Goal: Information Seeking & Learning: Understand process/instructions

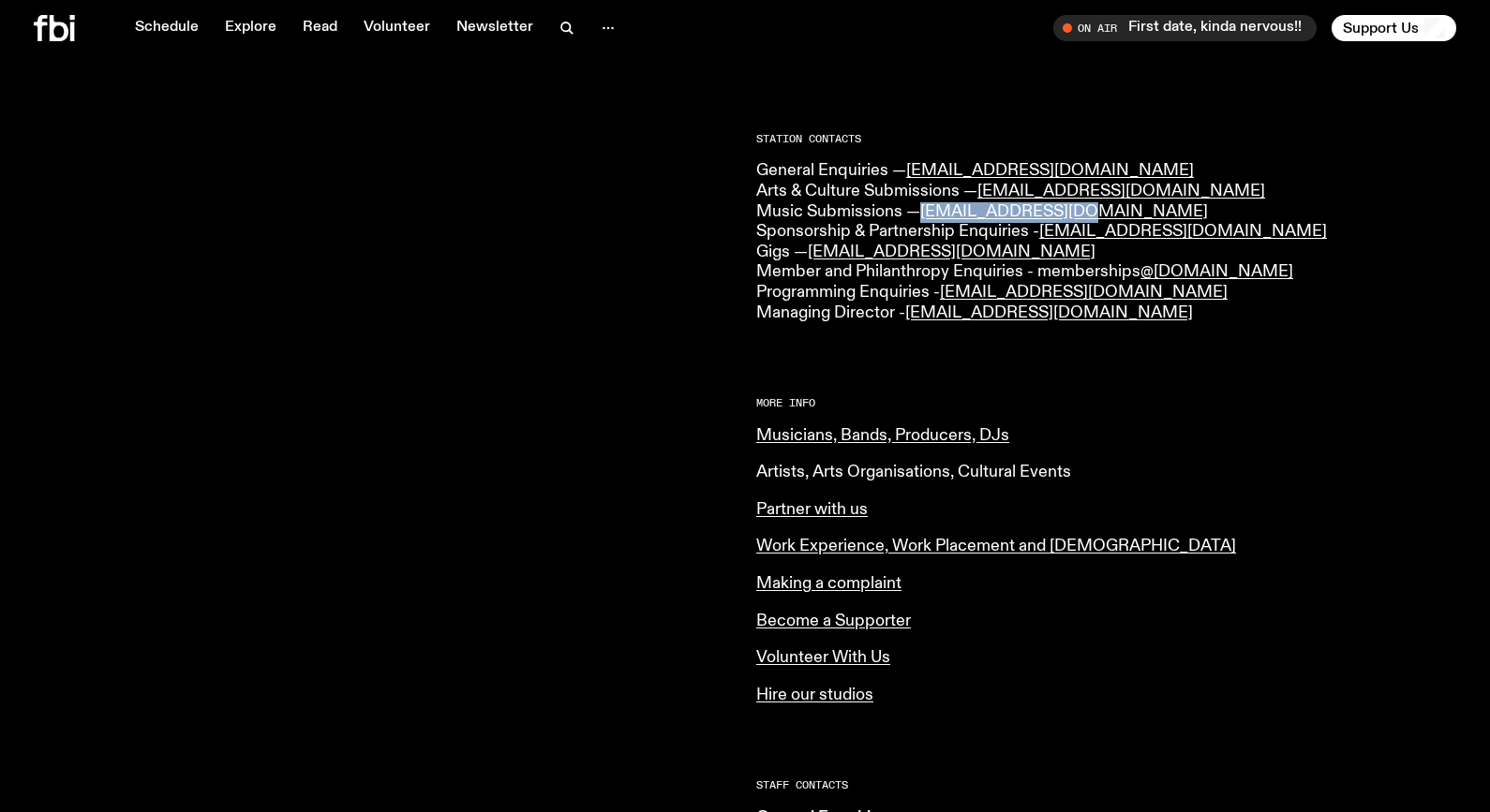
scroll to position [440, 0]
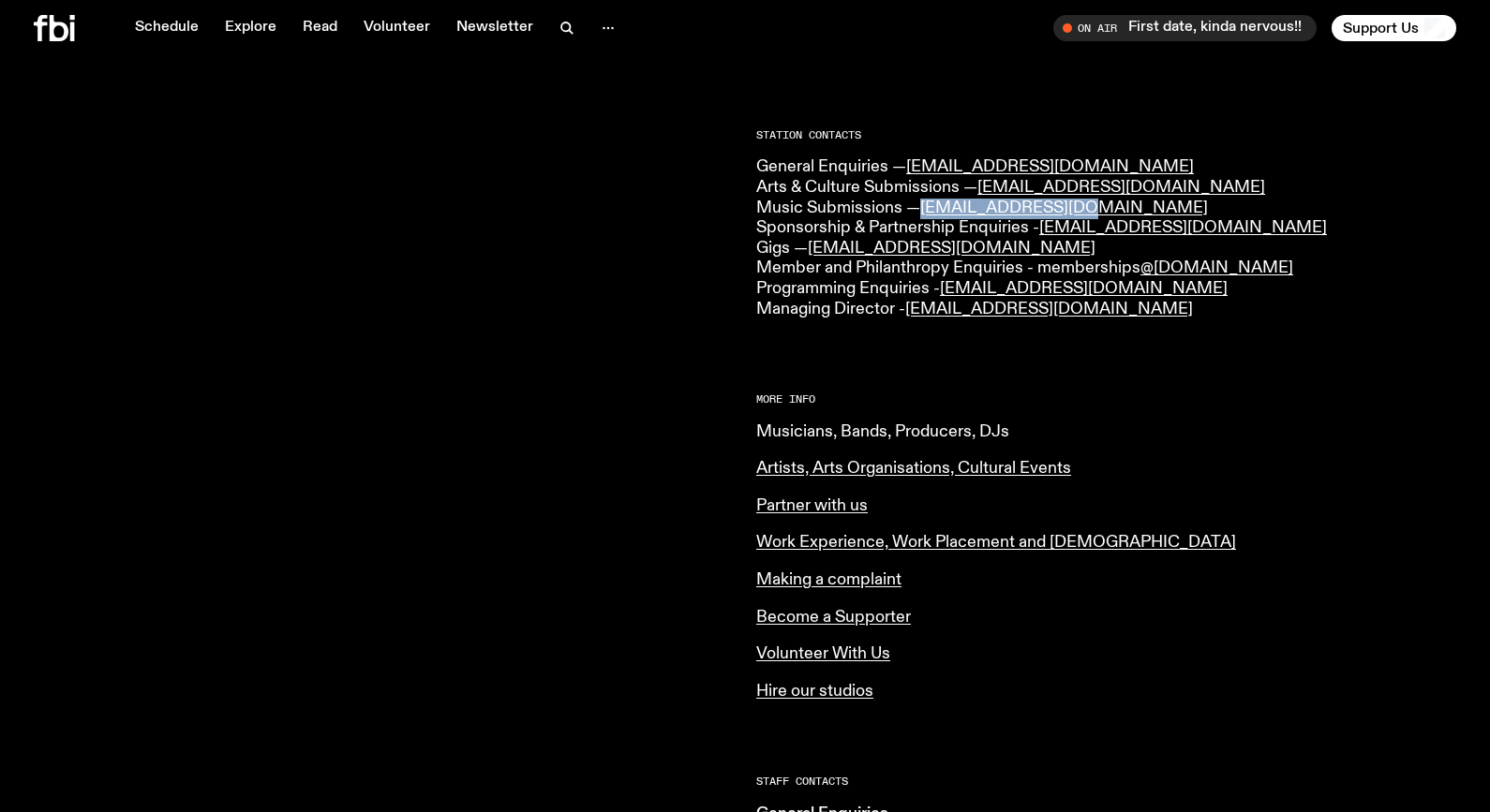
click at [797, 430] on link "Musicians, Bands, Producers, DJs" at bounding box center [883, 431] width 253 height 17
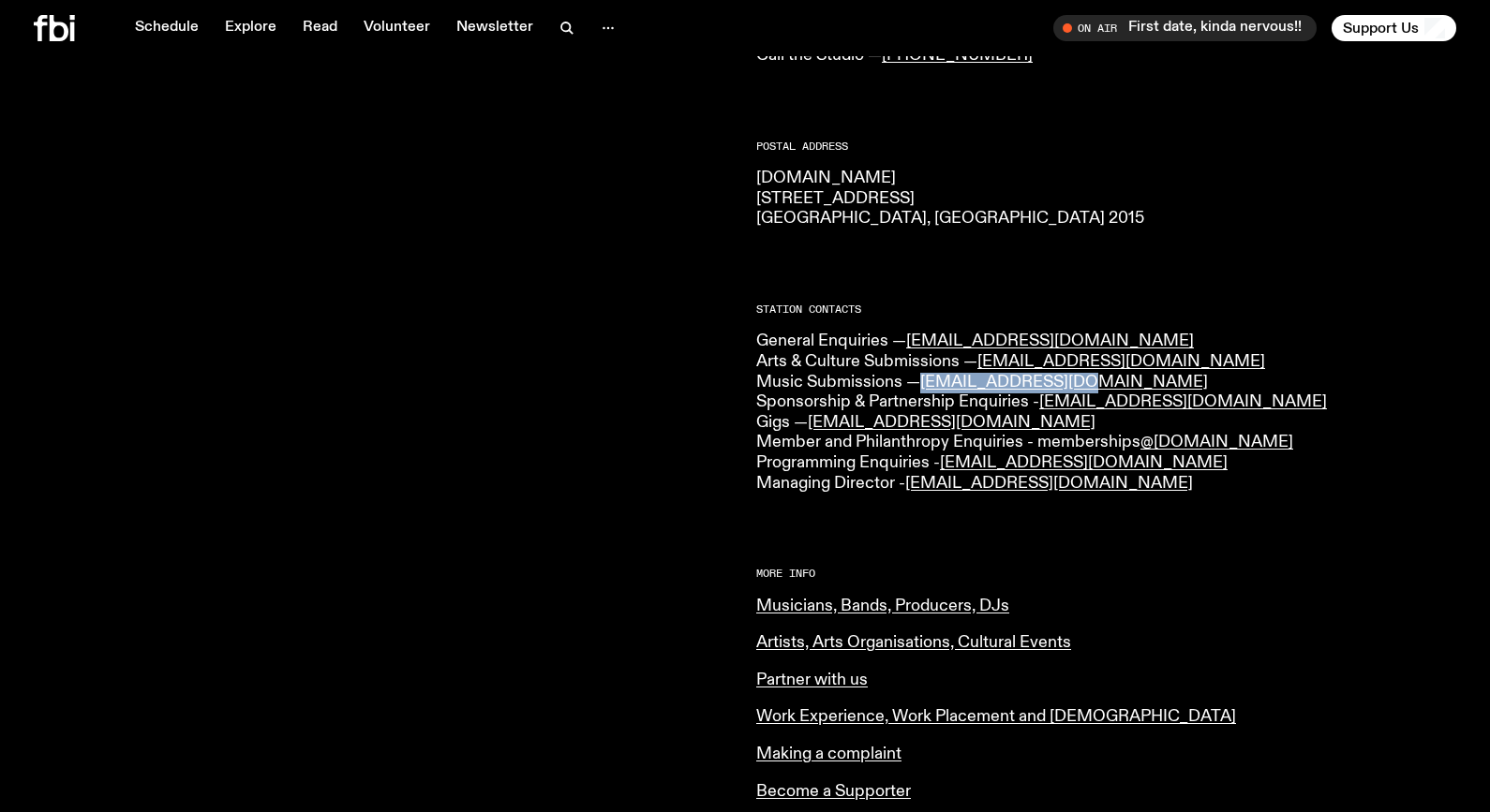
scroll to position [267, 0]
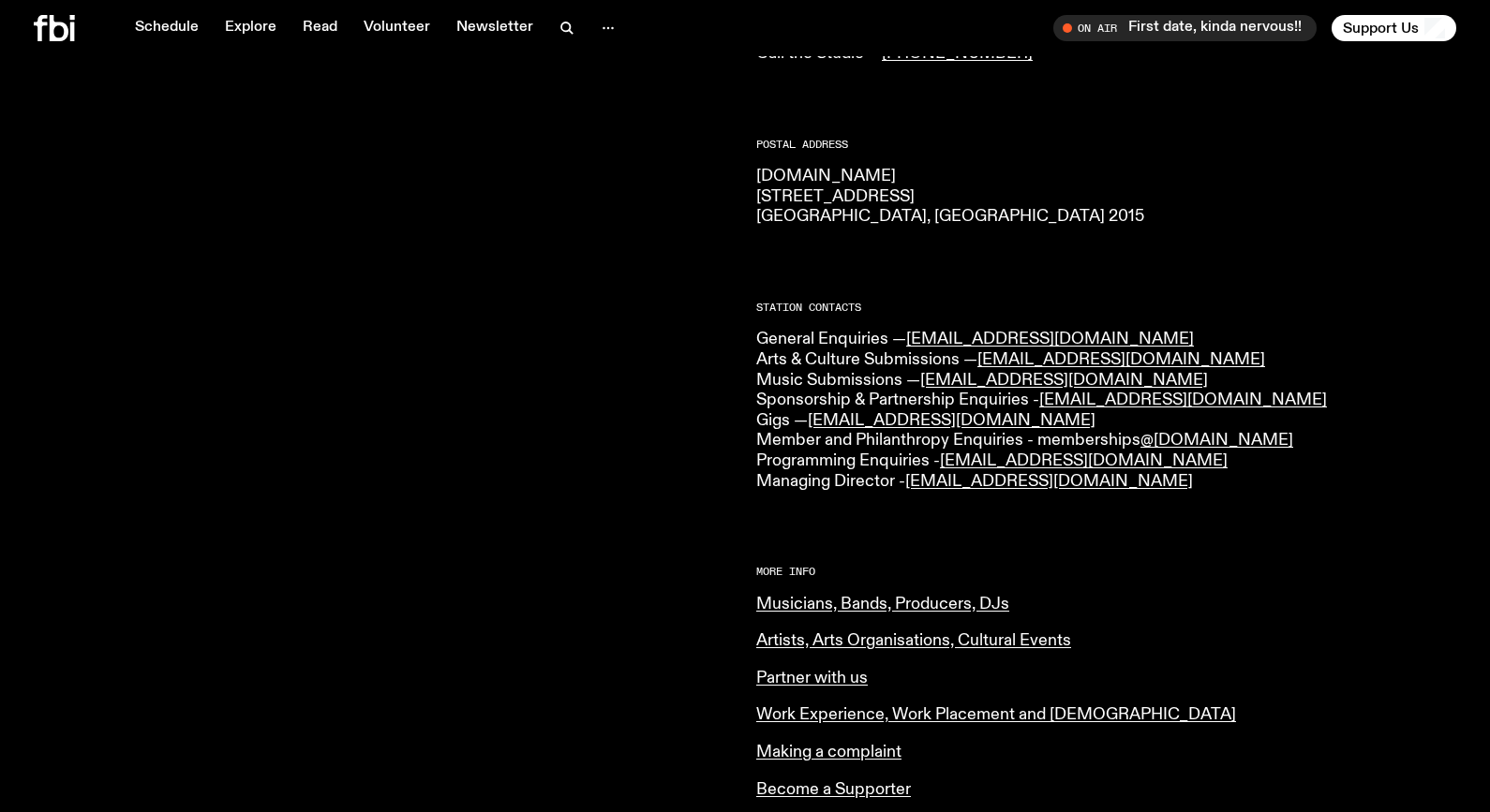
click at [789, 173] on p "fbi.radio 44-54 Botany Road Alexandria, NSW 2015" at bounding box center [1106, 197] width 700 height 61
copy p "fbi.radio"
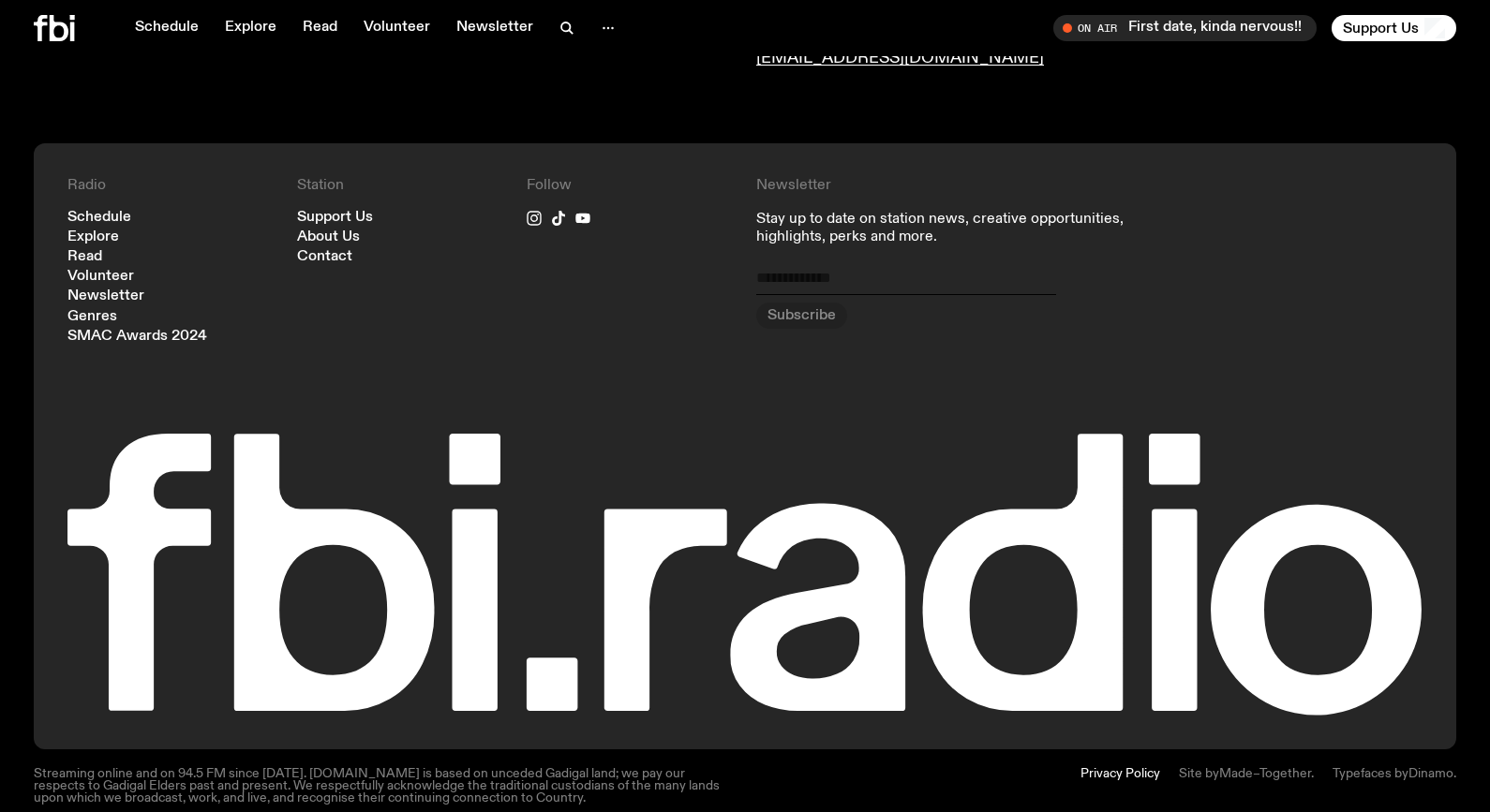
scroll to position [1264, 0]
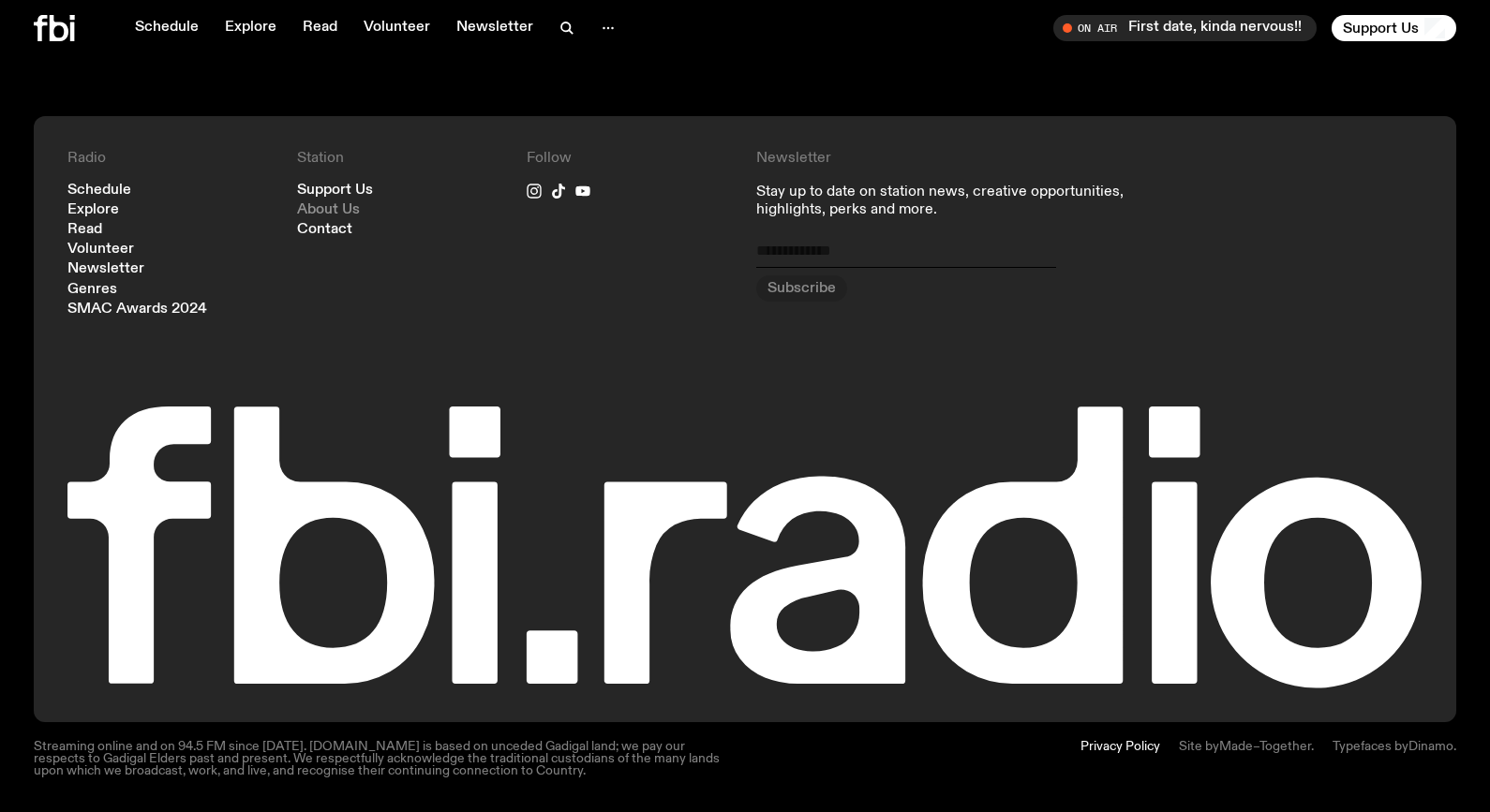
click at [331, 207] on link "About Us" at bounding box center [328, 210] width 62 height 14
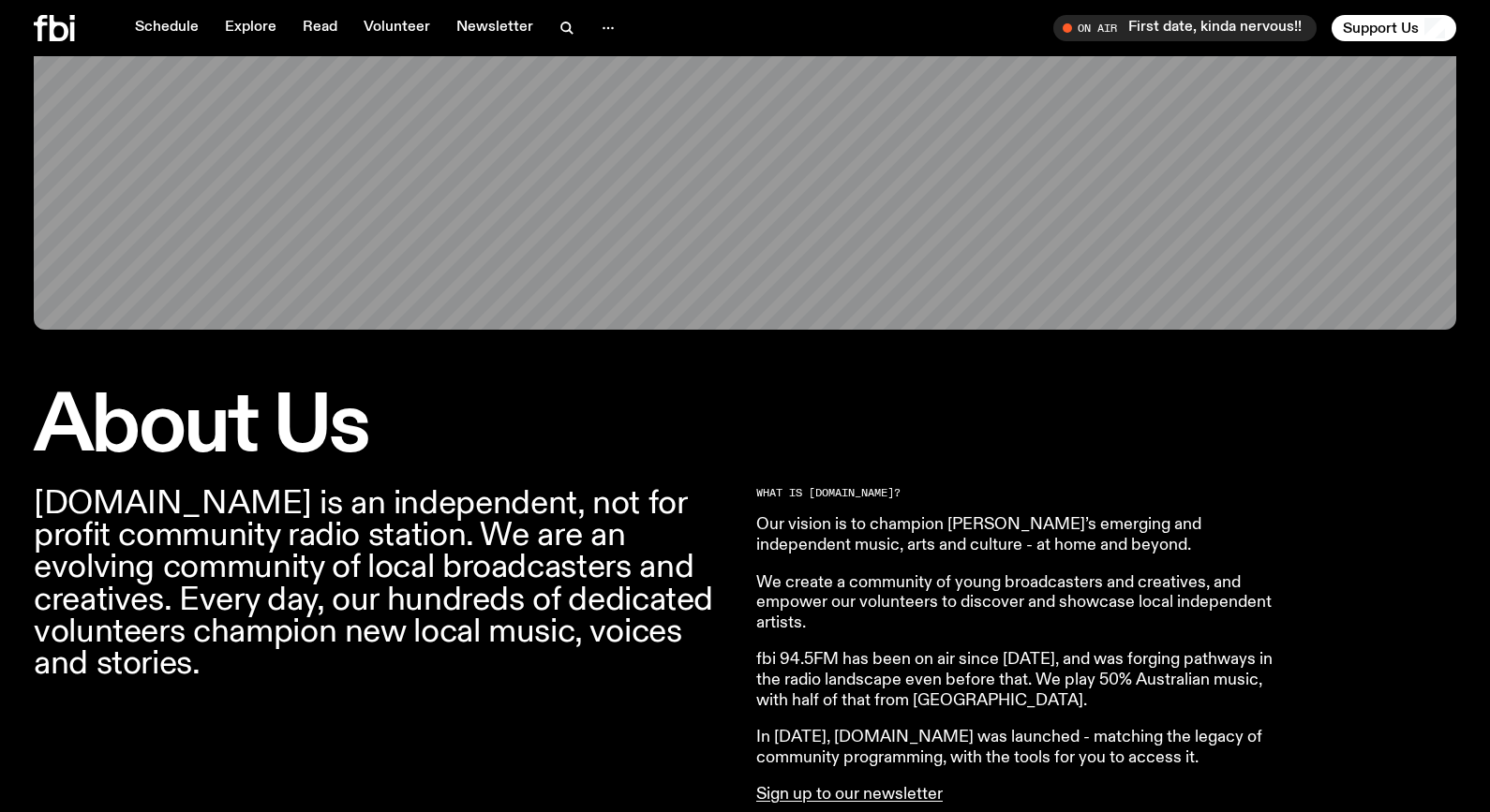
scroll to position [277, 0]
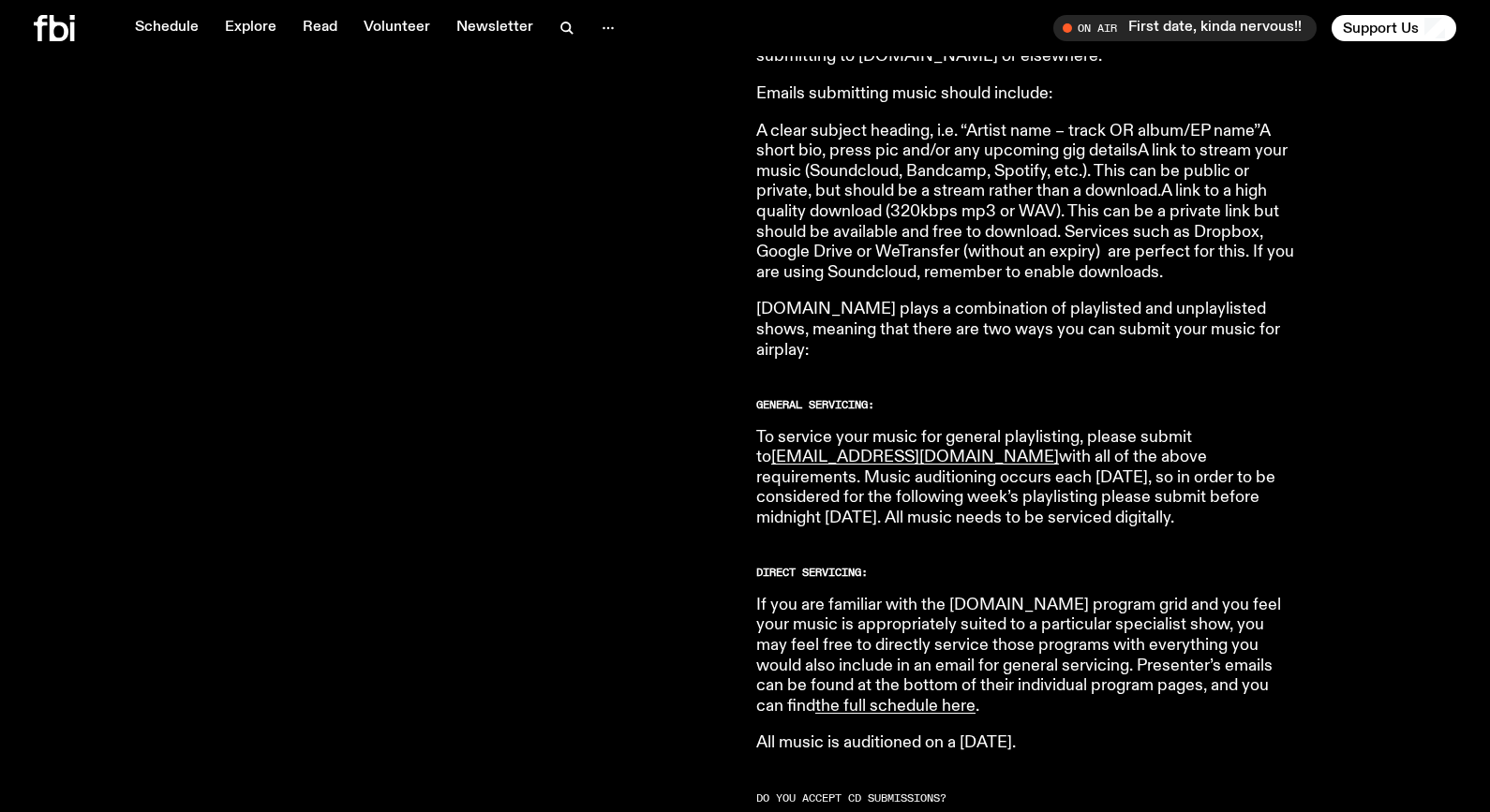
scroll to position [816, 0]
